Goal: Task Accomplishment & Management: Manage account settings

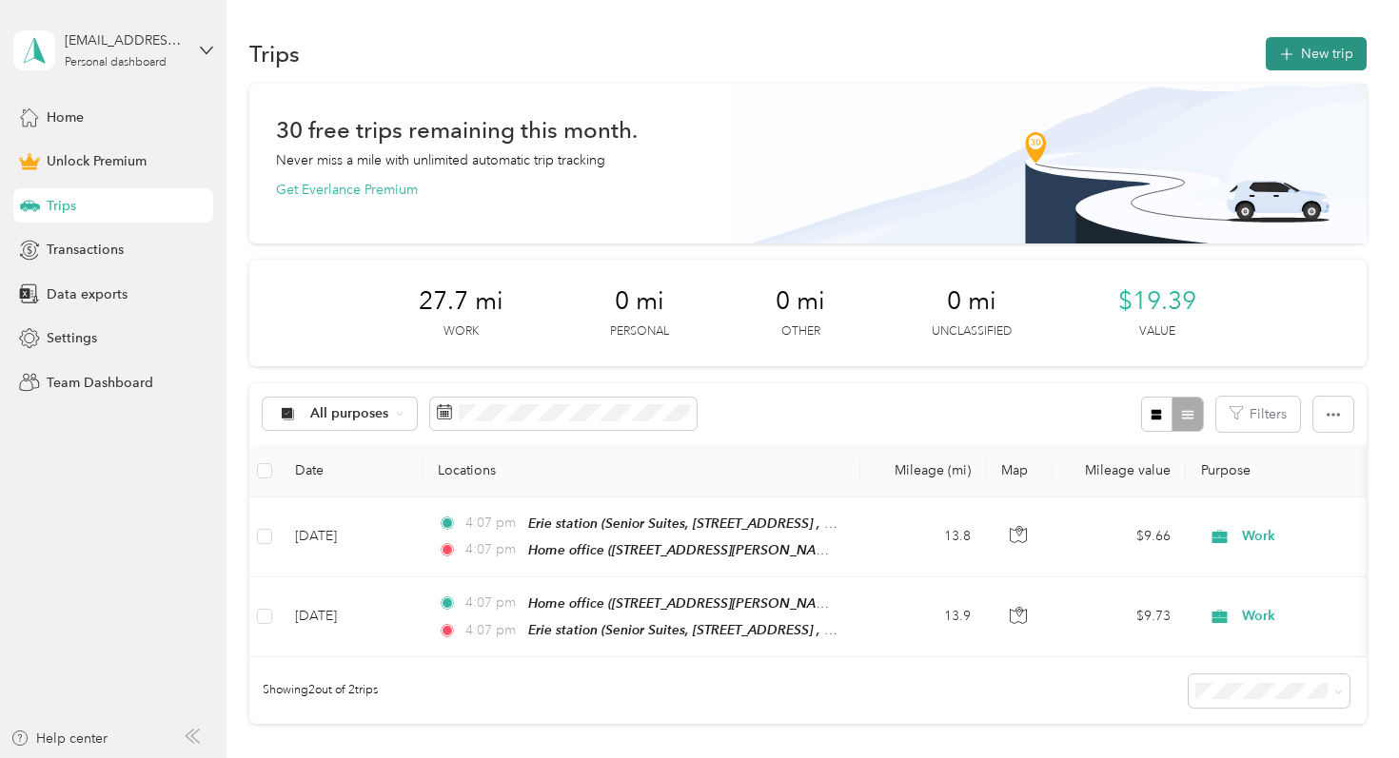
click at [1318, 48] on button "New trip" at bounding box center [1316, 53] width 101 height 33
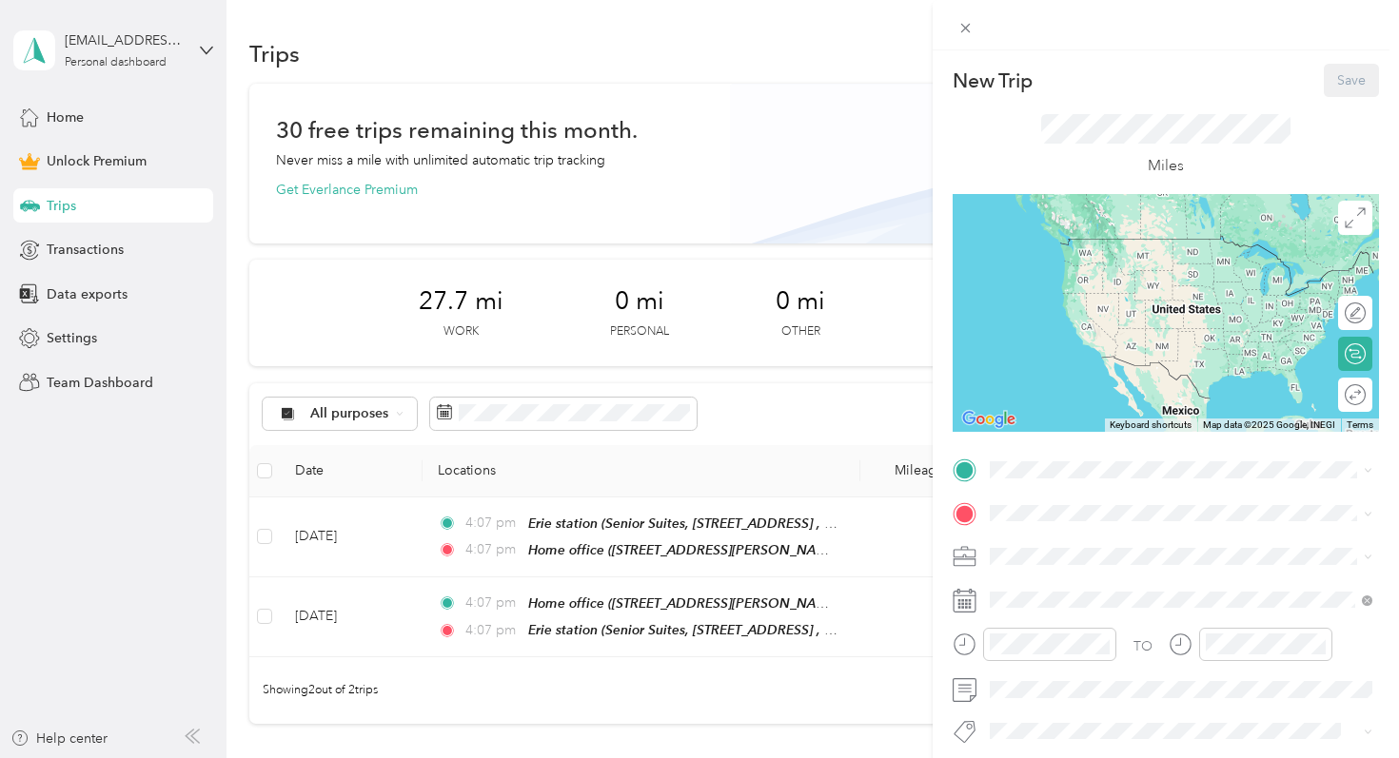
click at [1021, 488] on div "TO Add photo" at bounding box center [1166, 663] width 426 height 417
click at [1051, 458] on span at bounding box center [1181, 470] width 396 height 30
click at [1068, 557] on div "Home office [STREET_ADDRESS][PERSON_NAME]" at bounding box center [1139, 557] width 226 height 40
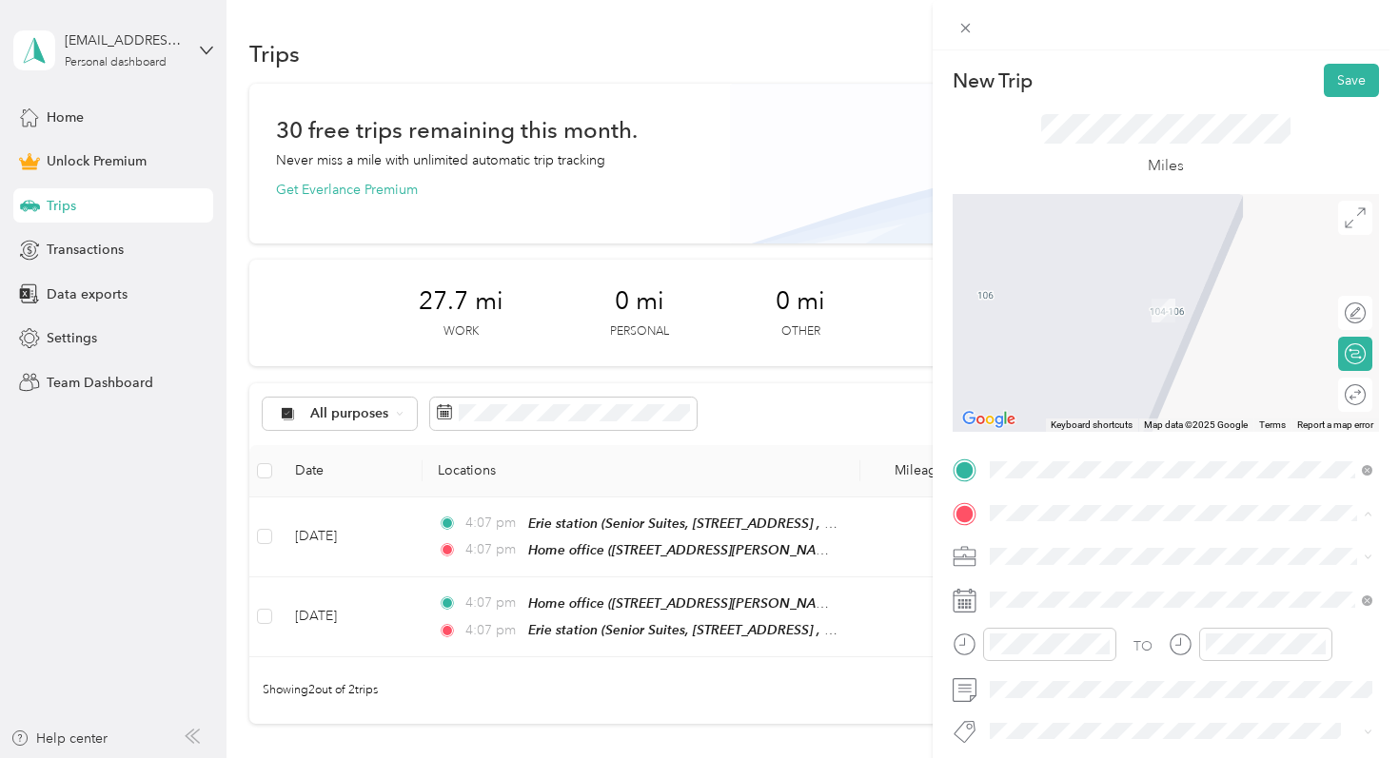
click at [1091, 457] on div "[GEOGRAPHIC_DATA], [STREET_ADDRESS][PERSON_NAME]" at bounding box center [1196, 430] width 341 height 60
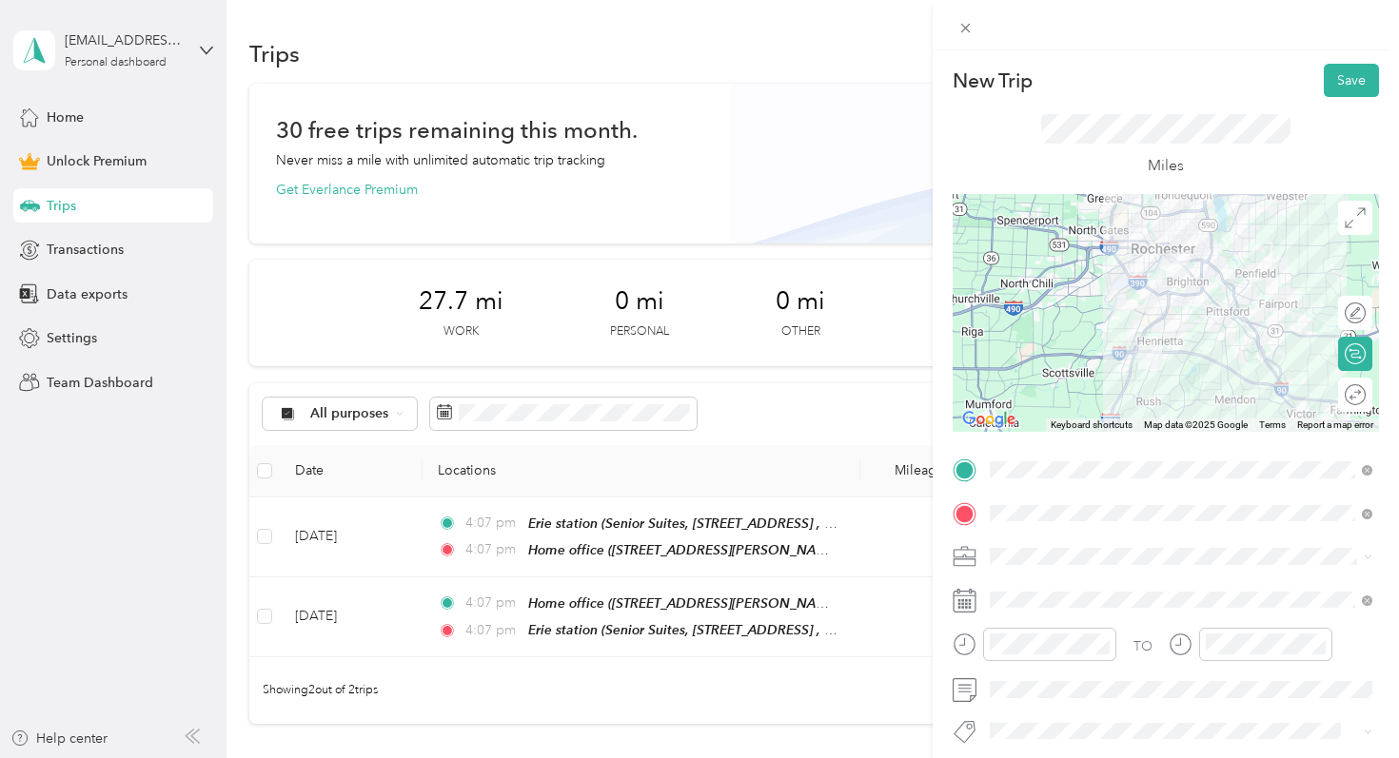
click at [1010, 565] on span at bounding box center [1181, 556] width 396 height 30
click at [1074, 292] on div "Work" at bounding box center [1180, 290] width 369 height 20
click at [1354, 93] on button "Save" at bounding box center [1351, 80] width 55 height 33
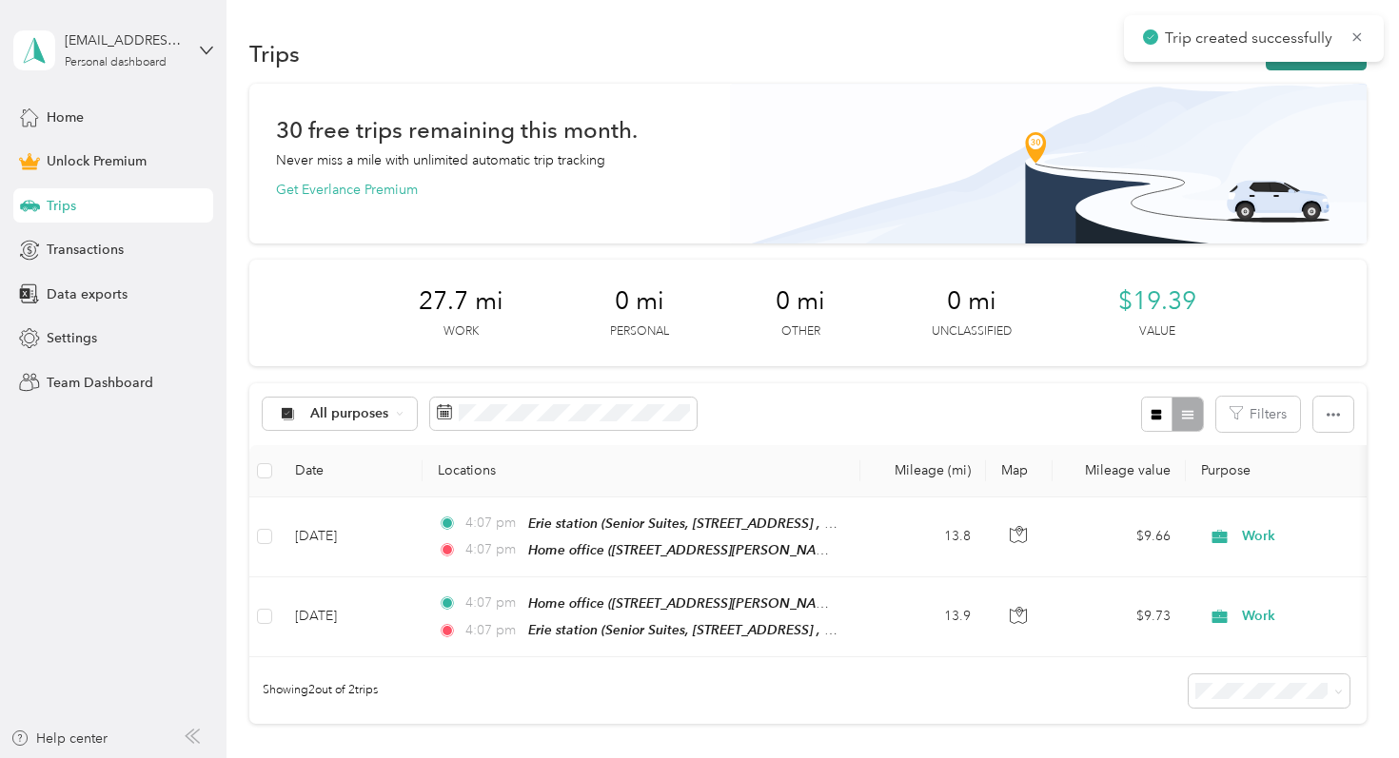
click at [1327, 66] on button "New trip" at bounding box center [1316, 53] width 101 height 33
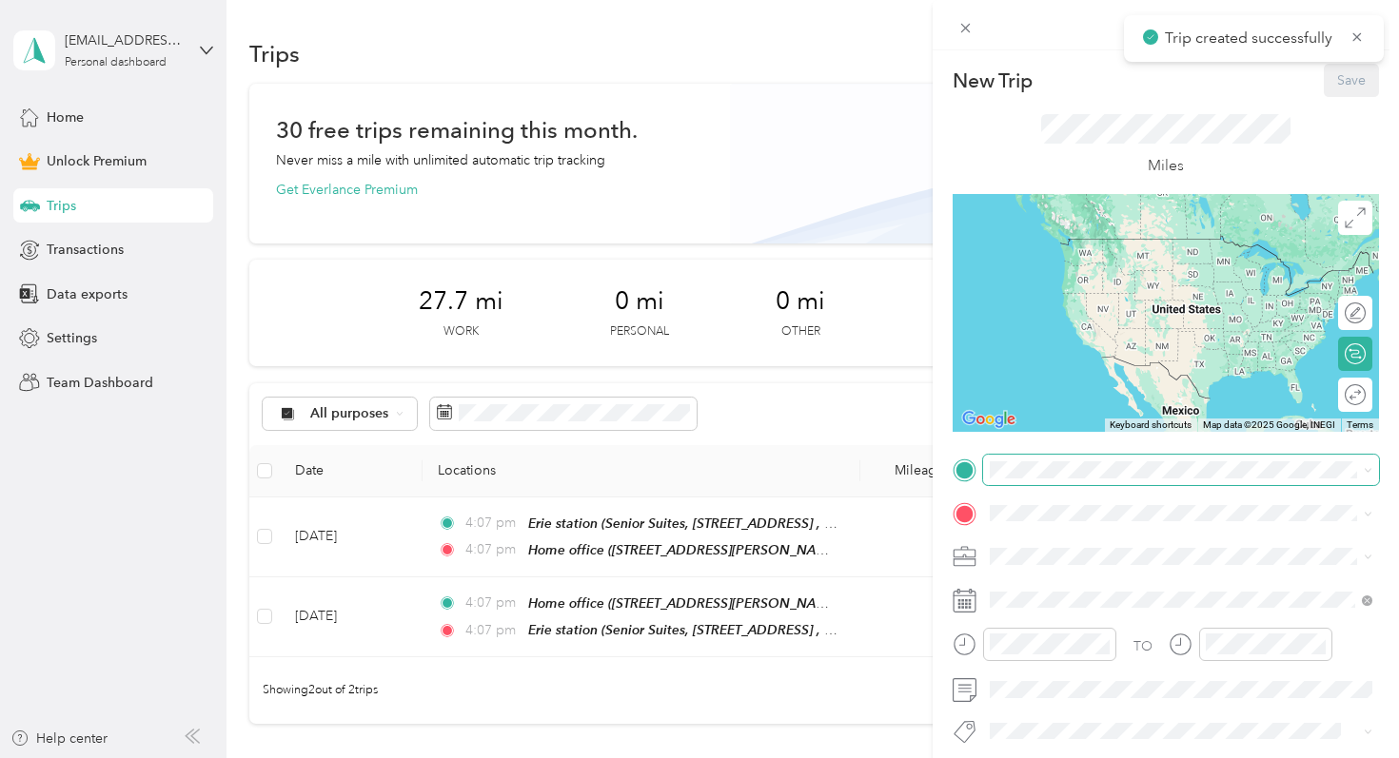
click at [1008, 481] on span at bounding box center [1181, 470] width 396 height 30
click at [1034, 674] on strong "[GEOGRAPHIC_DATA]" at bounding box center [1097, 665] width 142 height 17
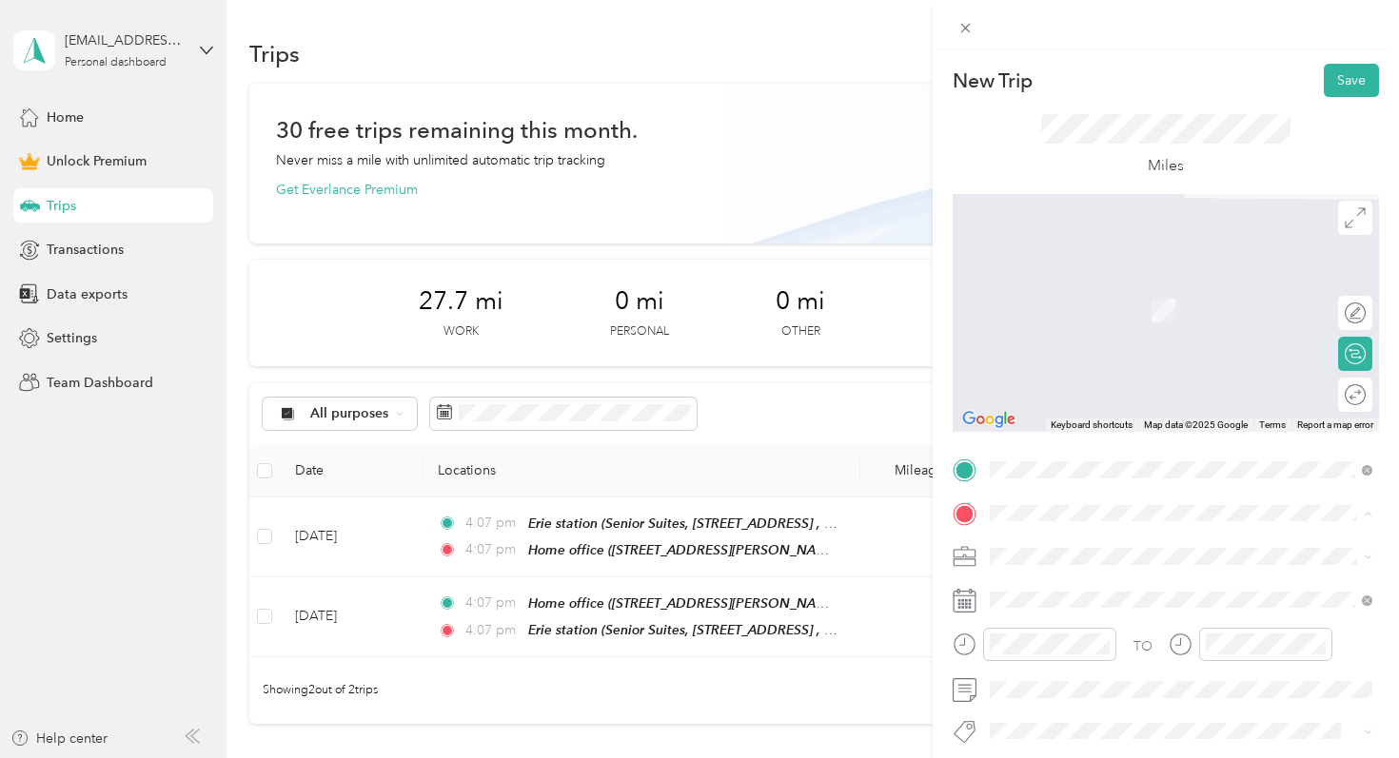
click at [1123, 291] on div "Home office" at bounding box center [1139, 288] width 226 height 17
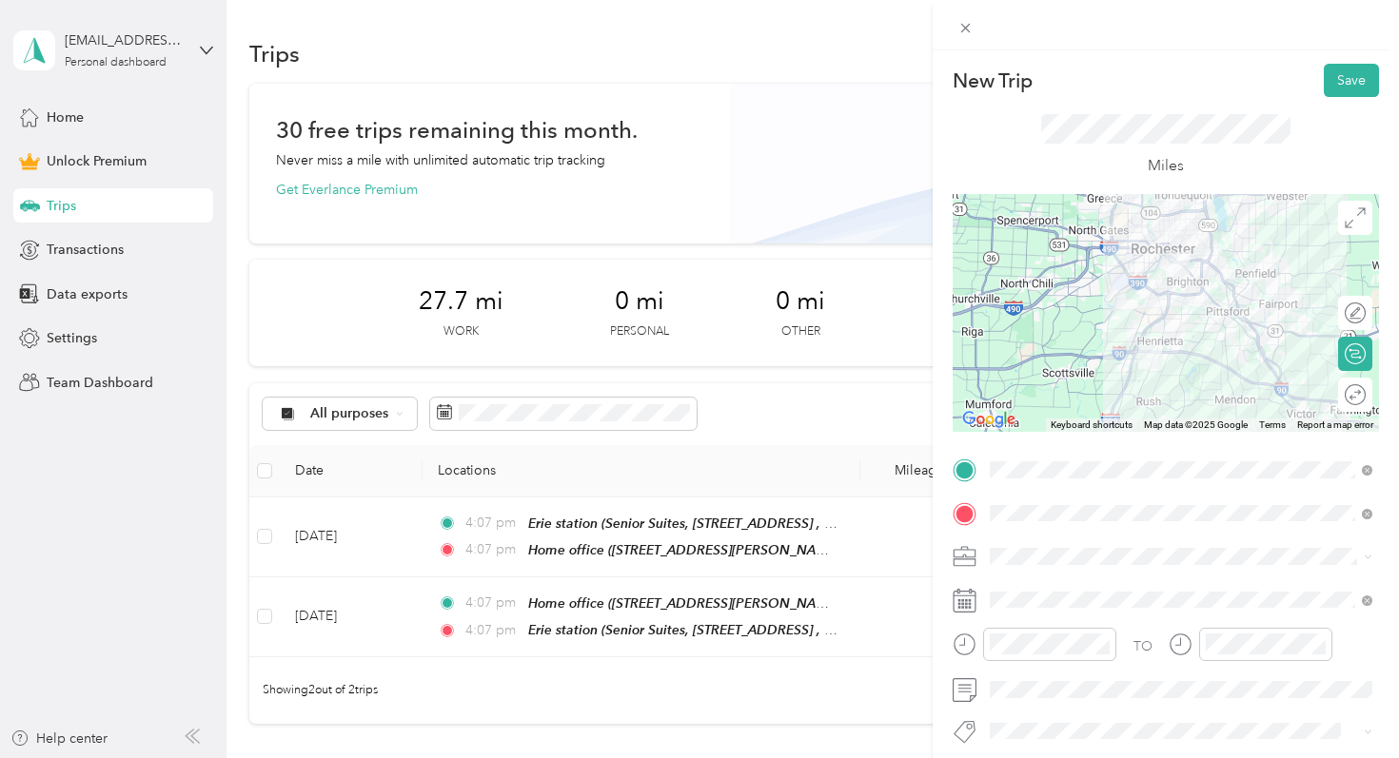
click at [1053, 301] on ol "Work Personal Physician Other Charity Medical Moving Commute" at bounding box center [1181, 404] width 396 height 266
click at [1349, 85] on button "Save" at bounding box center [1351, 80] width 55 height 33
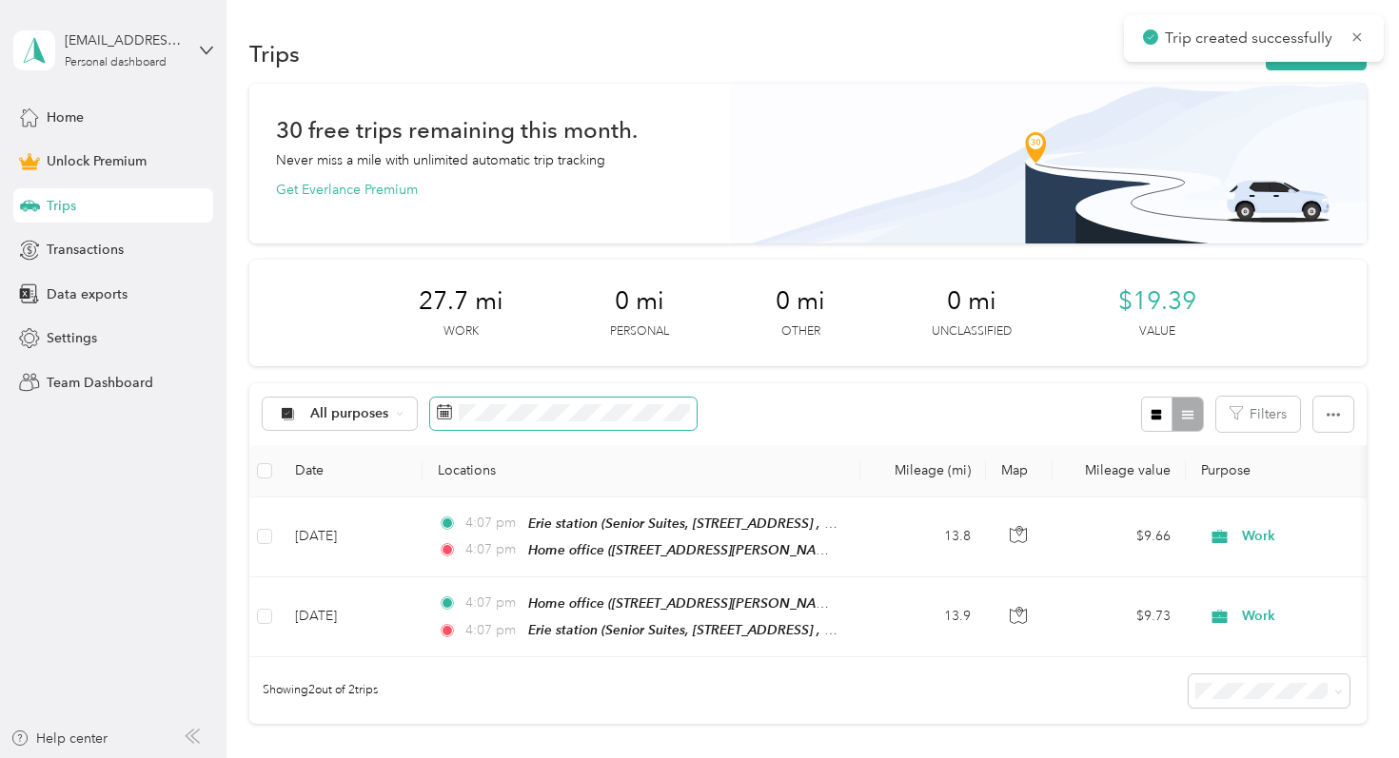
click at [511, 402] on span at bounding box center [563, 414] width 266 height 32
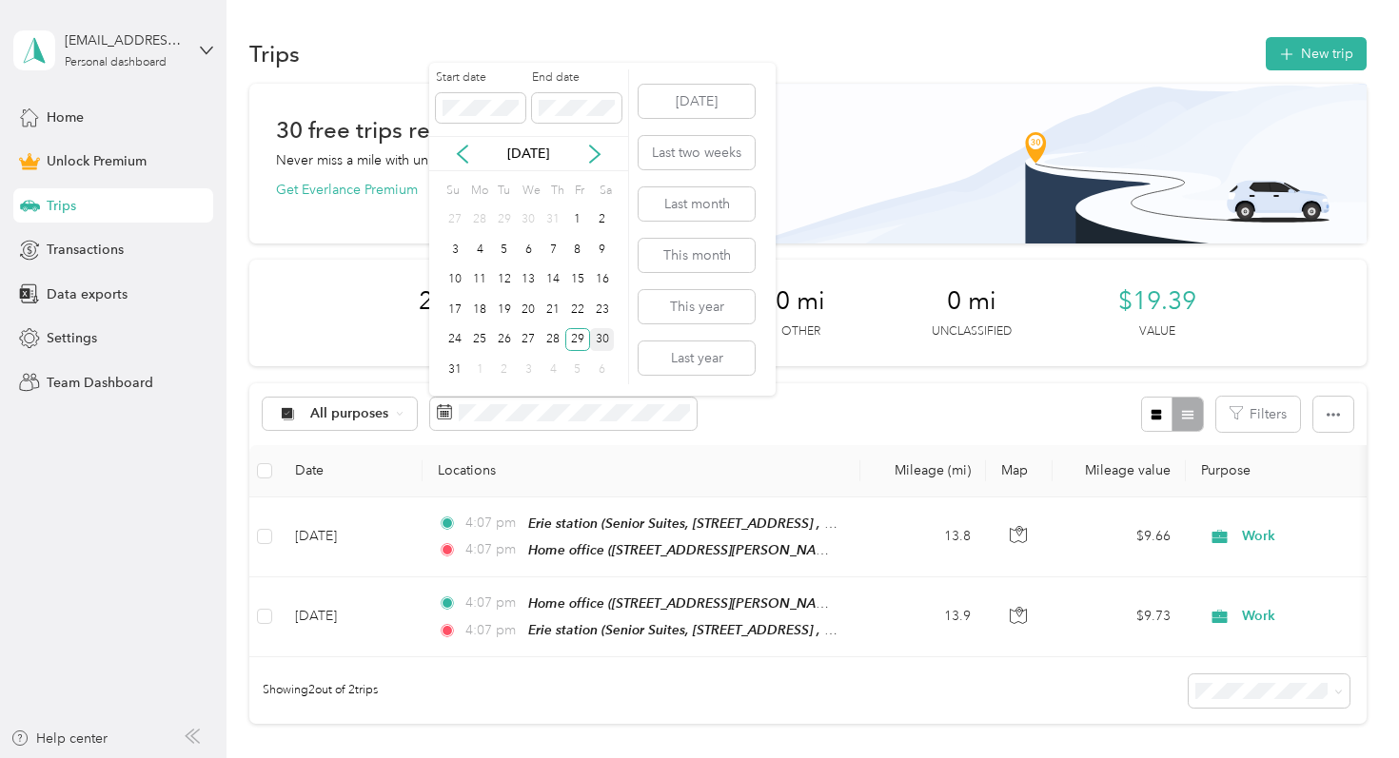
click at [606, 333] on div "30" at bounding box center [602, 340] width 25 height 24
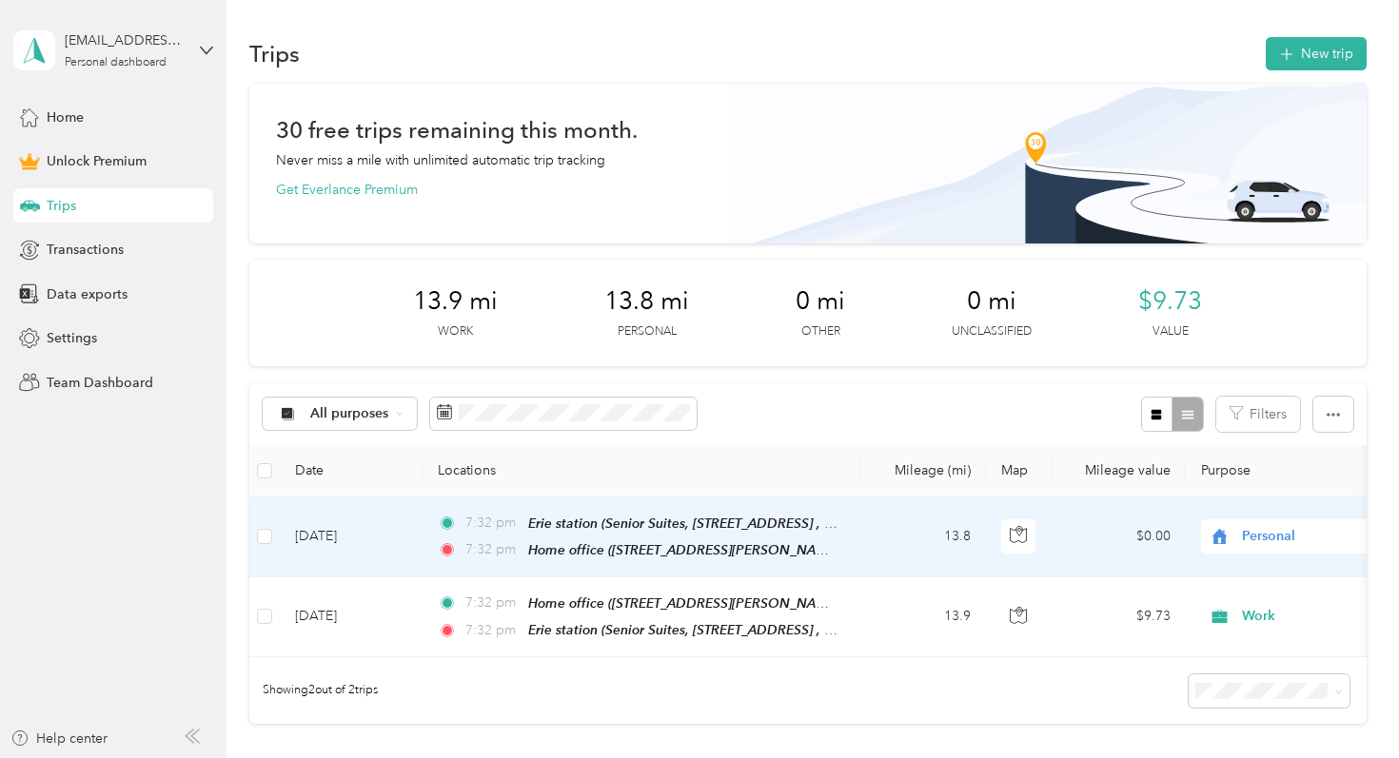
click at [1268, 534] on span "Personal" at bounding box center [1329, 536] width 174 height 21
click at [1230, 262] on span "Work" at bounding box center [1299, 268] width 176 height 20
